Goal: Communication & Community: Answer question/provide support

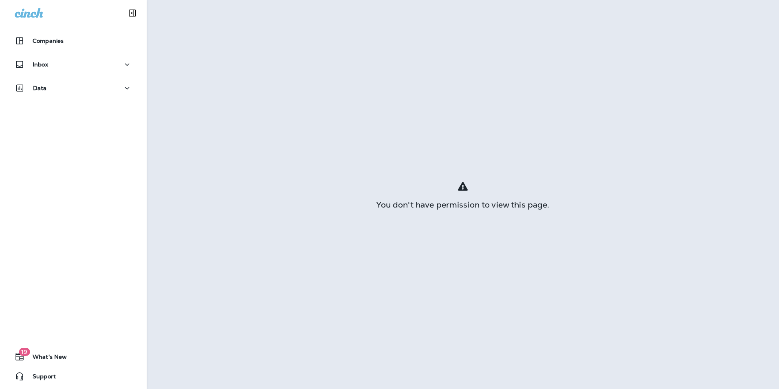
click at [95, 76] on div "Inbox" at bounding box center [73, 66] width 147 height 20
click at [95, 61] on div "Inbox" at bounding box center [73, 64] width 117 height 10
click at [93, 84] on div "Text Messages" at bounding box center [73, 85] width 124 height 12
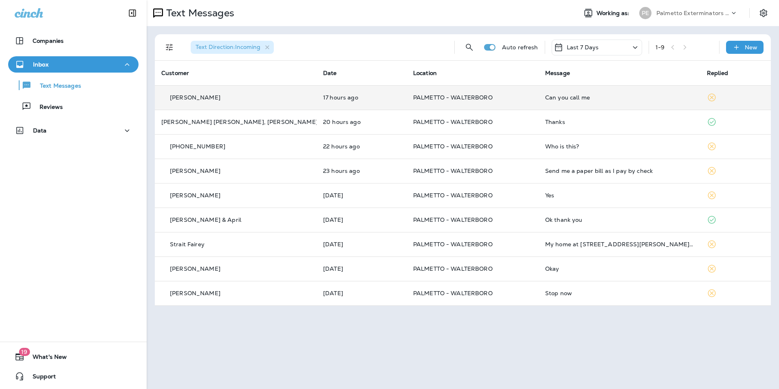
click at [618, 99] on div "Can you call me" at bounding box center [619, 97] width 149 height 7
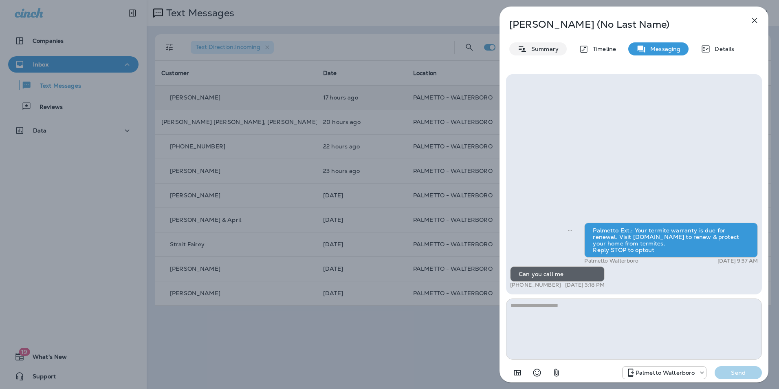
click at [536, 48] on p "Summary" at bounding box center [542, 49] width 31 height 7
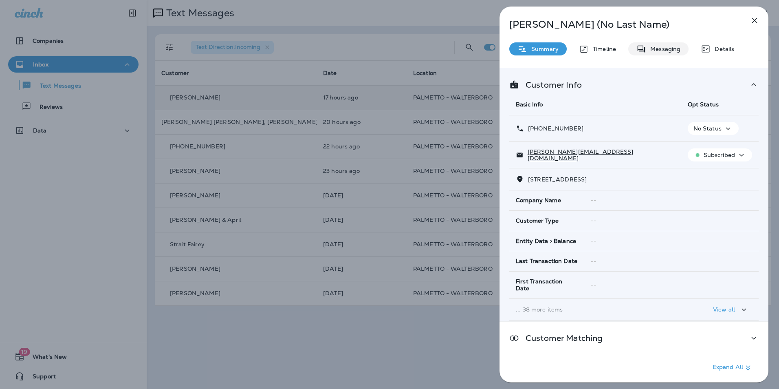
click at [655, 54] on div "Messaging" at bounding box center [658, 48] width 60 height 13
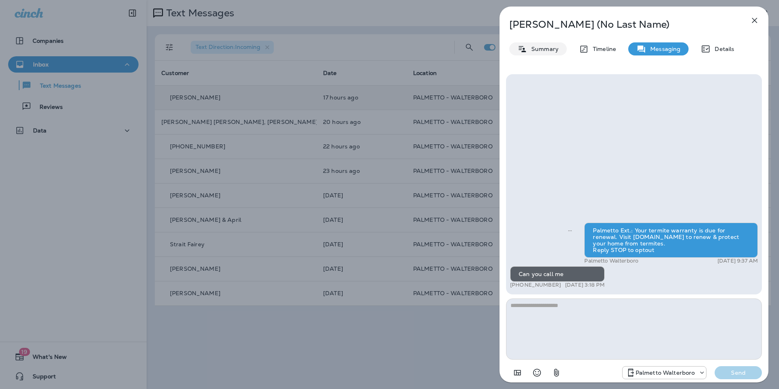
click at [540, 53] on div "Summary" at bounding box center [537, 48] width 57 height 13
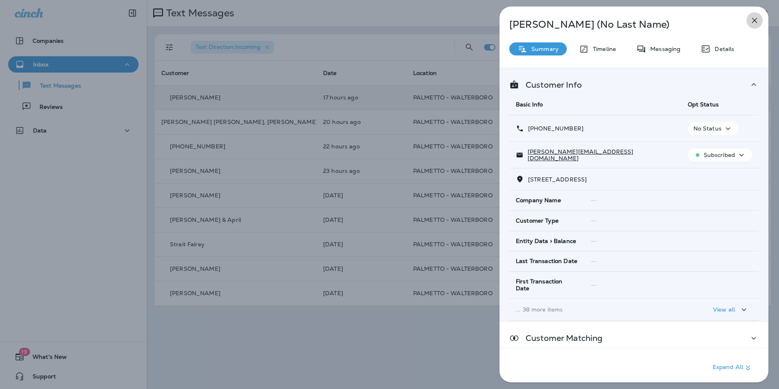
click at [758, 23] on icon "button" at bounding box center [755, 20] width 10 height 10
